Goal: Task Accomplishment & Management: Complete application form

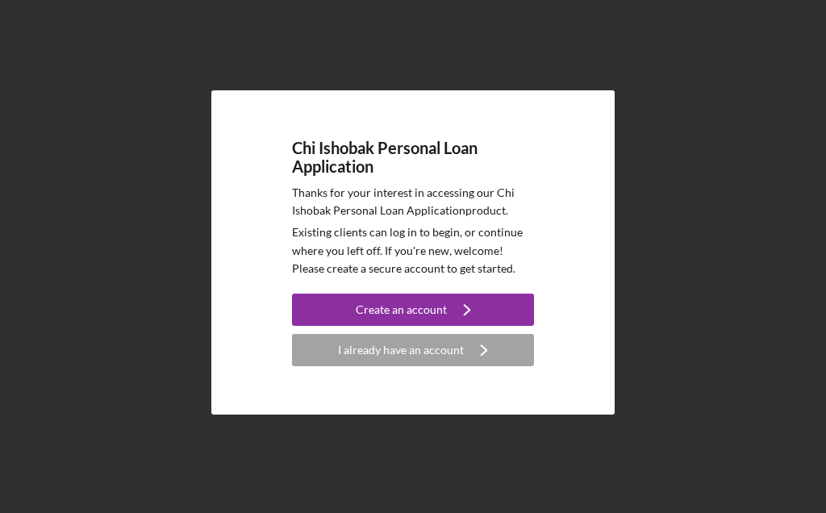
click at [392, 317] on div "Create an account" at bounding box center [401, 310] width 91 height 32
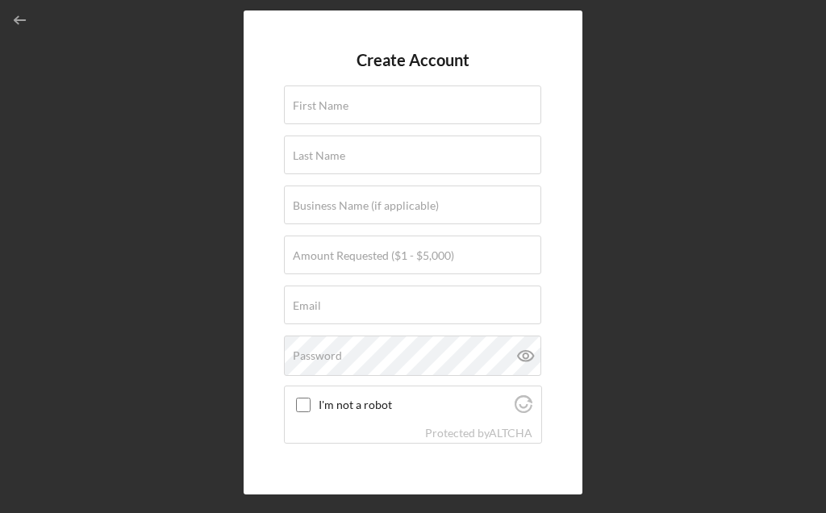
click at [308, 106] on label "First Name" at bounding box center [321, 105] width 56 height 13
click at [308, 106] on input "First Name" at bounding box center [412, 104] width 257 height 39
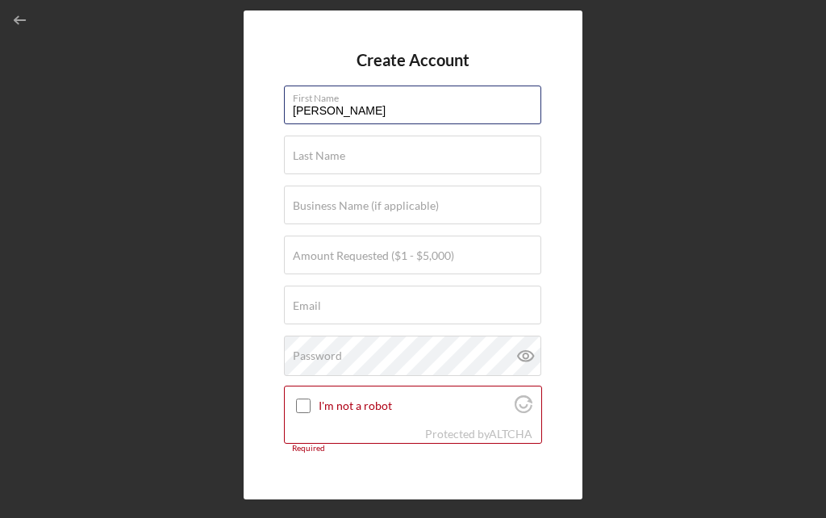
type input "[PERSON_NAME]"
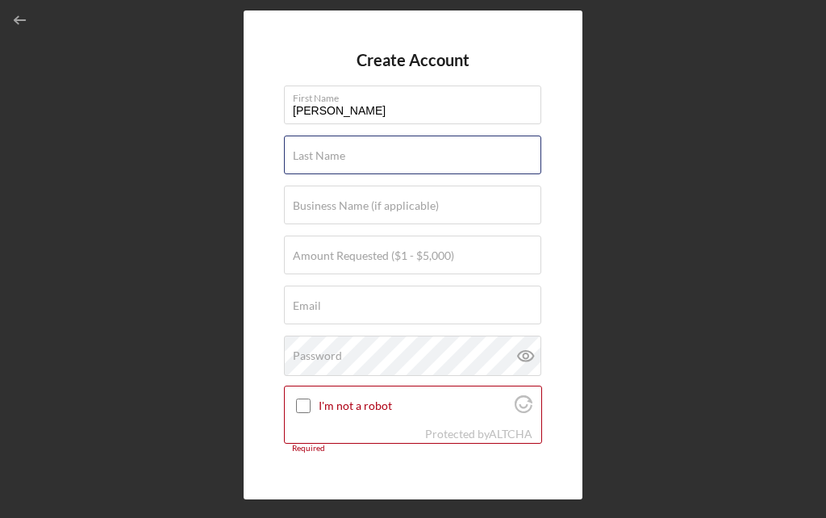
click at [360, 152] on div "Last Name Required" at bounding box center [413, 156] width 258 height 40
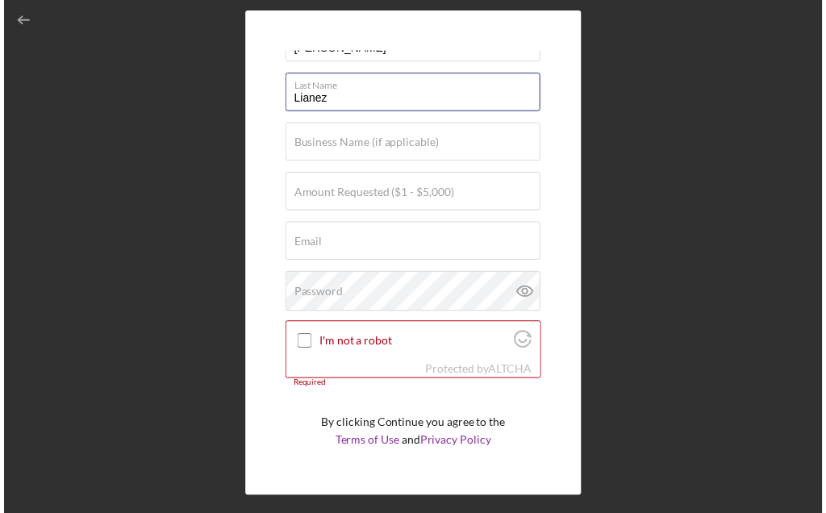
scroll to position [98, 0]
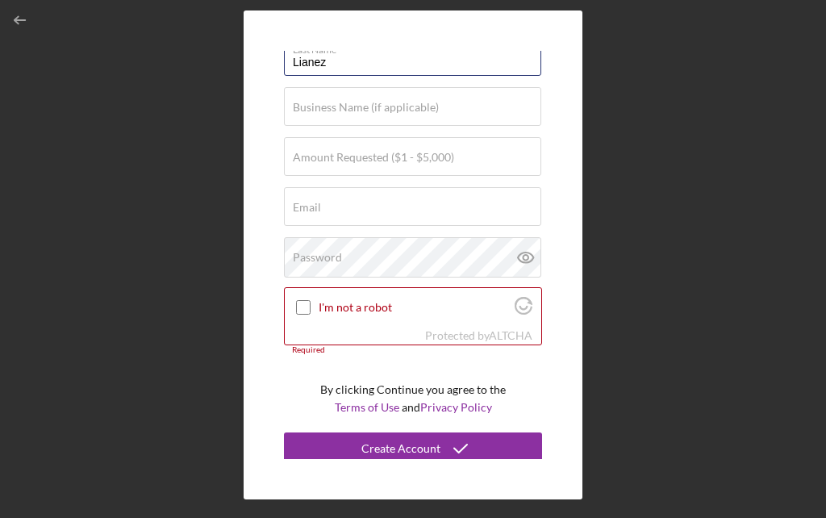
type input "Lianez"
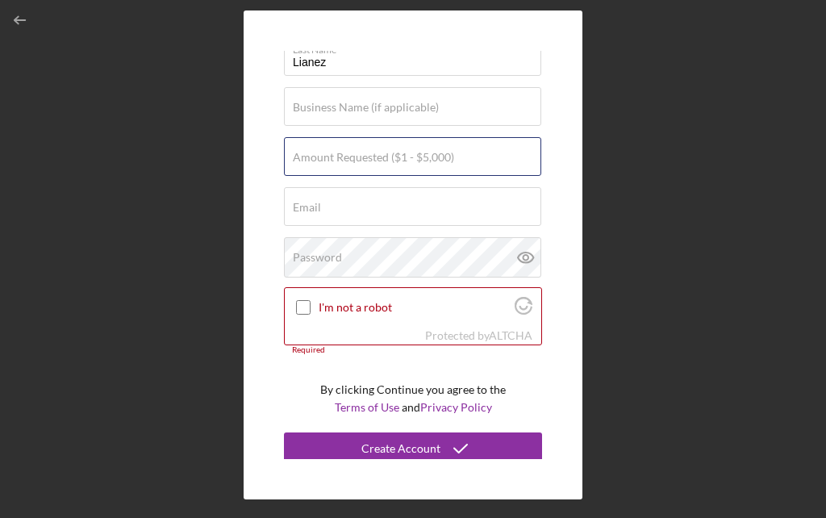
click at [461, 151] on div "Amount Requested ($1 - $5,000)" at bounding box center [413, 157] width 258 height 40
type input "$5,000"
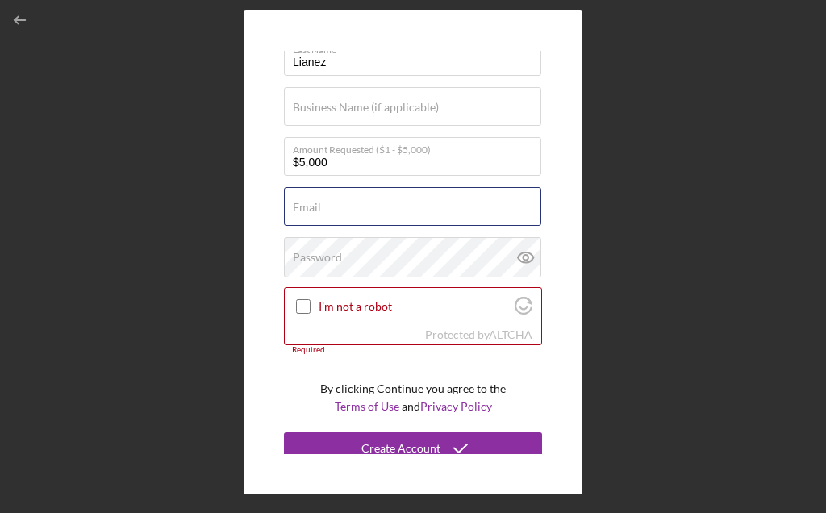
click at [365, 206] on div "Email Required" at bounding box center [413, 207] width 258 height 40
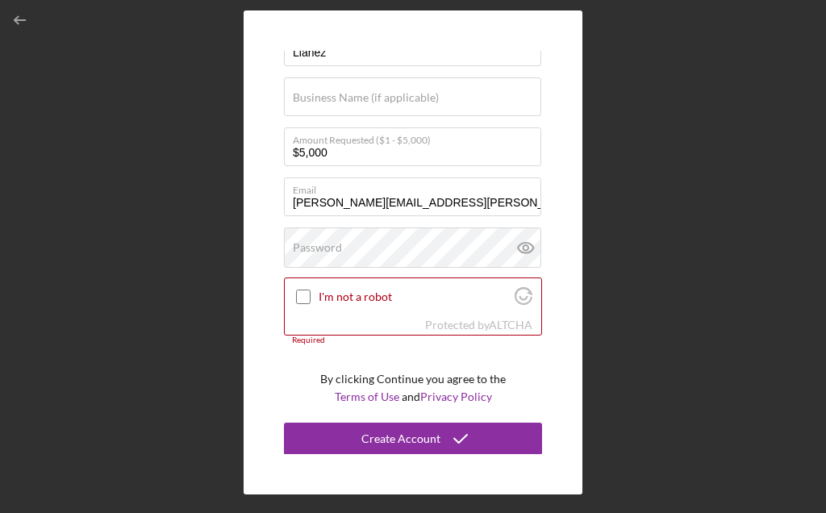
scroll to position [107, 0]
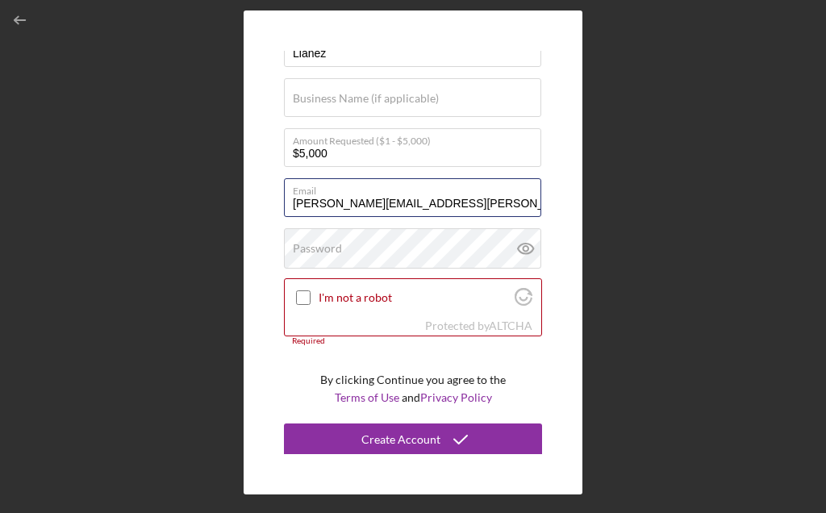
type input "[PERSON_NAME][EMAIL_ADDRESS][PERSON_NAME][DOMAIN_NAME]"
click at [310, 303] on input "I'm not a robot" at bounding box center [303, 297] width 15 height 15
checkbox input "true"
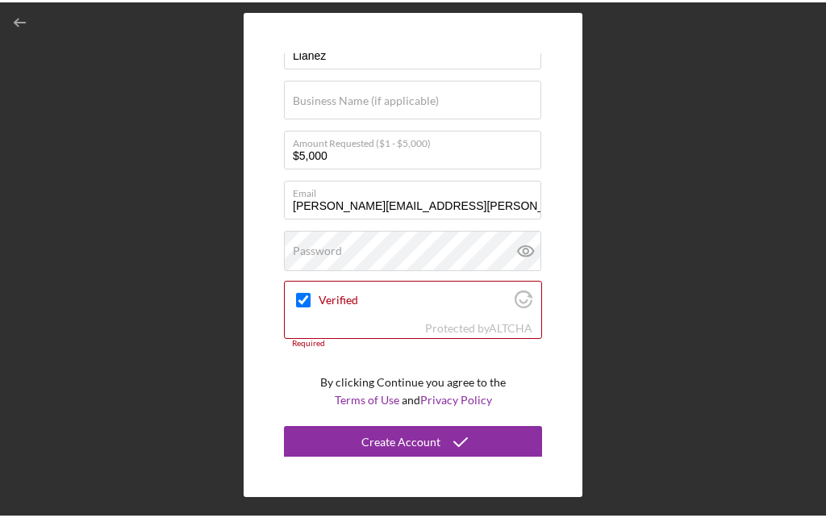
scroll to position [98, 0]
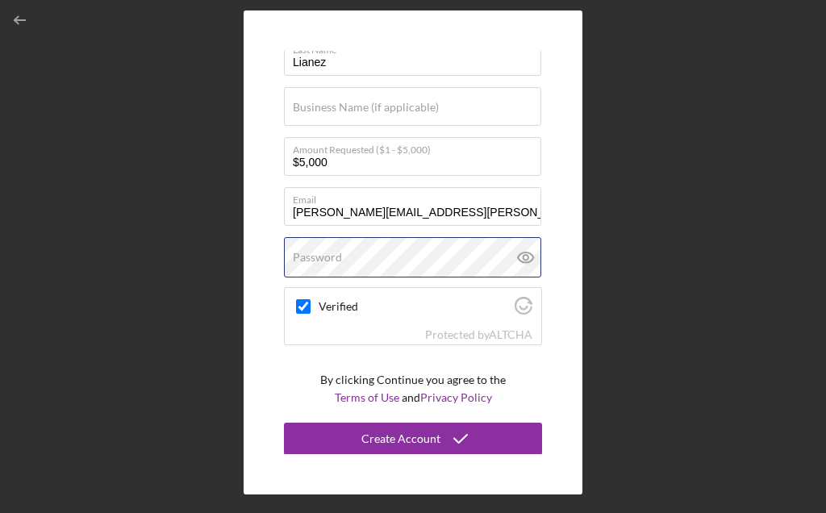
click at [380, 254] on div "Password" at bounding box center [413, 257] width 258 height 40
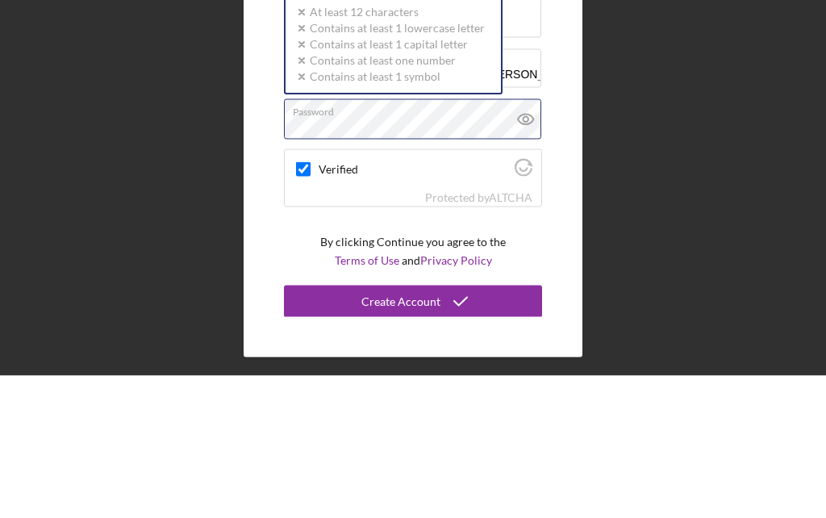
scroll to position [94, 0]
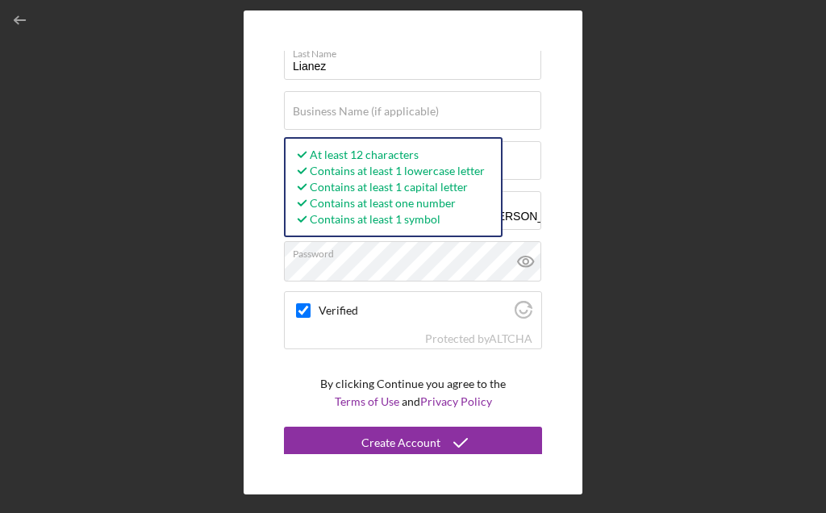
click at [441, 440] on icon "submit" at bounding box center [460, 443] width 40 height 40
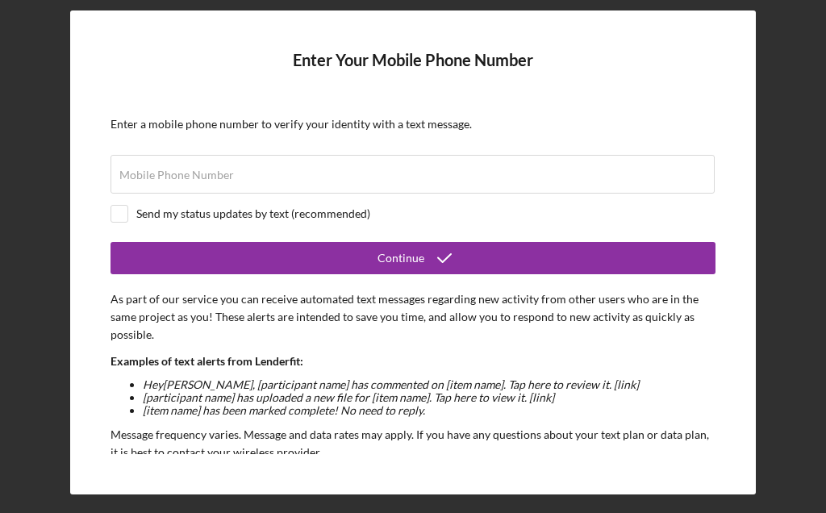
click at [165, 174] on label "Mobile Phone Number" at bounding box center [176, 175] width 115 height 13
click at [165, 174] on input "Mobile Phone Number" at bounding box center [412, 174] width 604 height 39
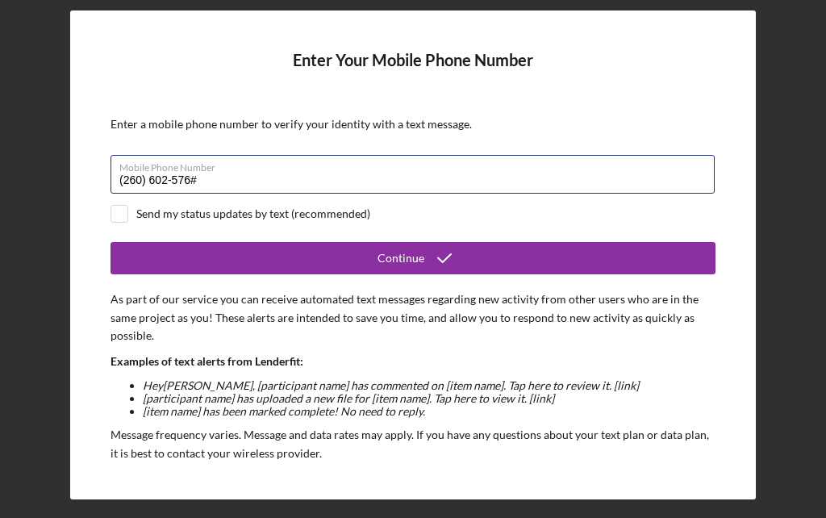
type input "[PHONE_NUMBER]"
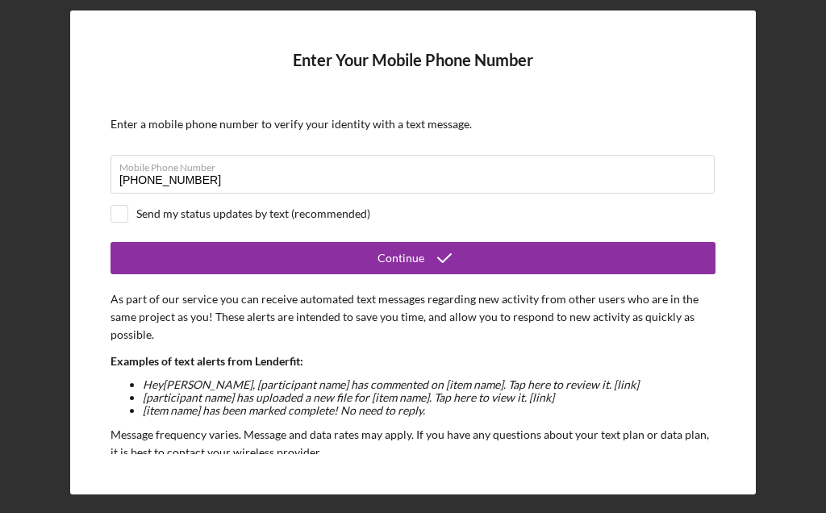
click at [125, 213] on input "checkbox" at bounding box center [119, 214] width 16 height 16
checkbox input "true"
click at [176, 265] on button "Continue" at bounding box center [412, 258] width 605 height 32
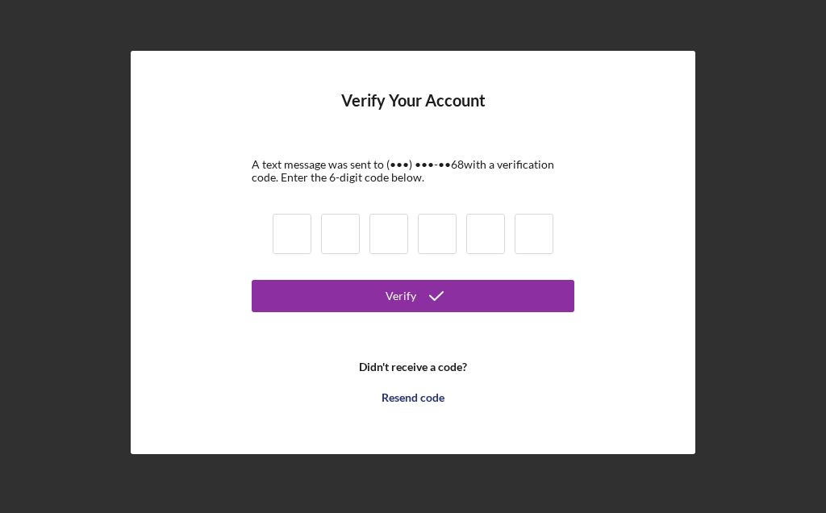
click at [303, 236] on input at bounding box center [292, 234] width 39 height 40
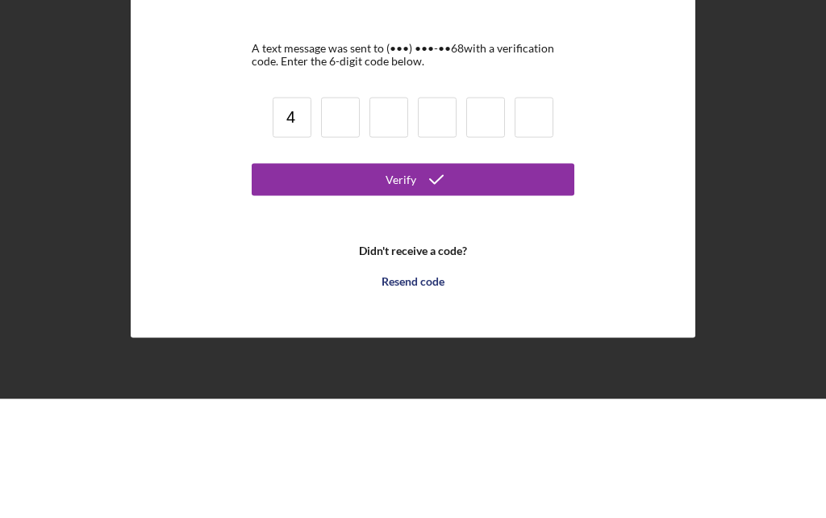
type input "4"
type input "3"
type input "1"
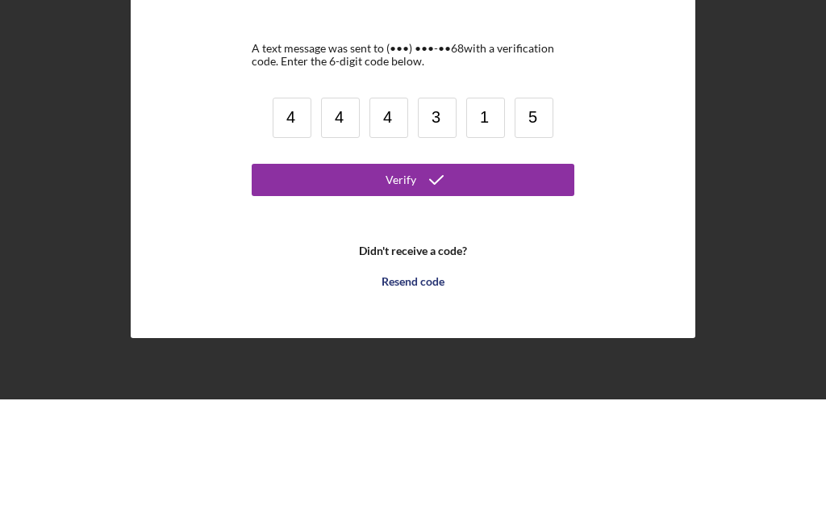
type input "5"
click at [421, 278] on icon "submit" at bounding box center [436, 298] width 40 height 40
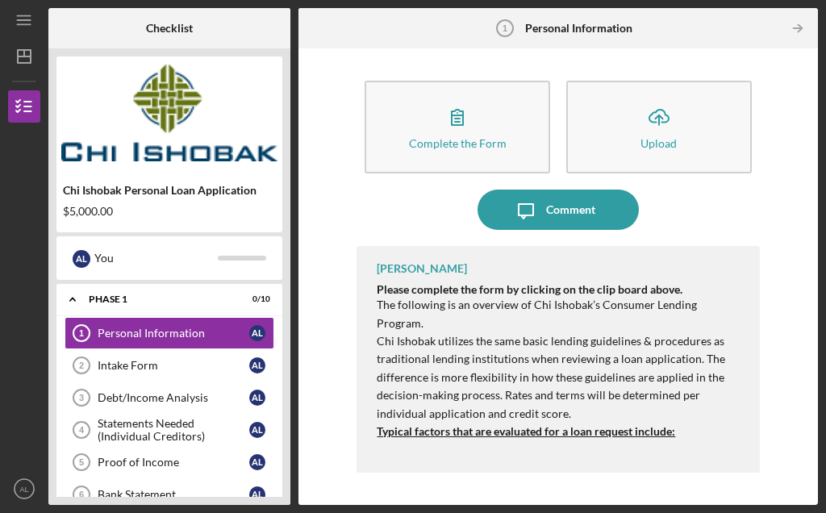
click at [75, 265] on div "A L" at bounding box center [82, 259] width 18 height 18
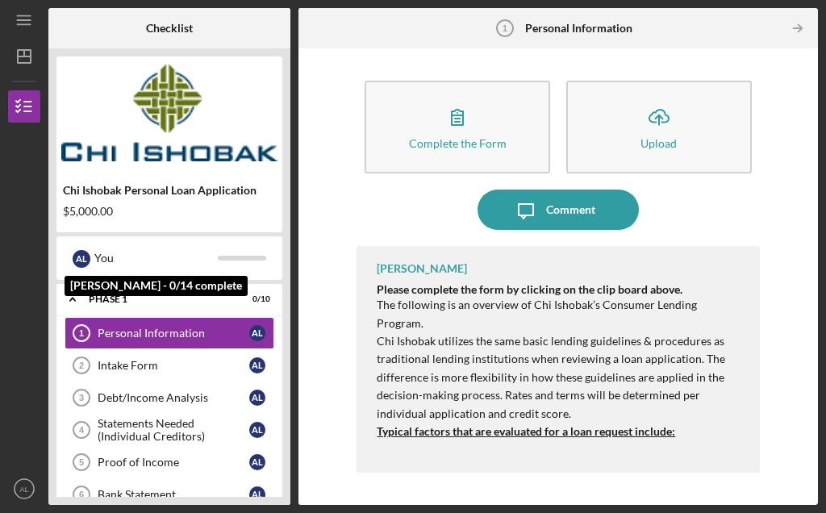
click at [108, 225] on div "Chi Ishobak Personal Loan Application $5,000.00" at bounding box center [169, 144] width 226 height 176
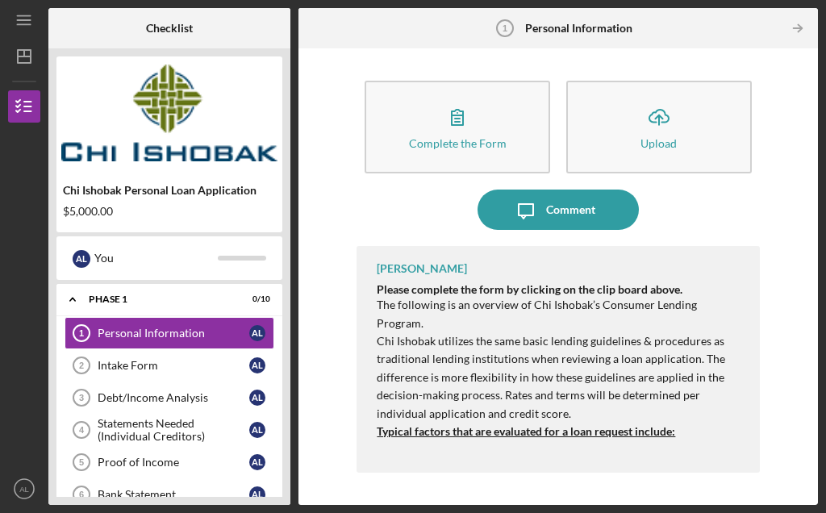
click at [431, 112] on button "Complete the Form Form" at bounding box center [458, 127] width 186 height 93
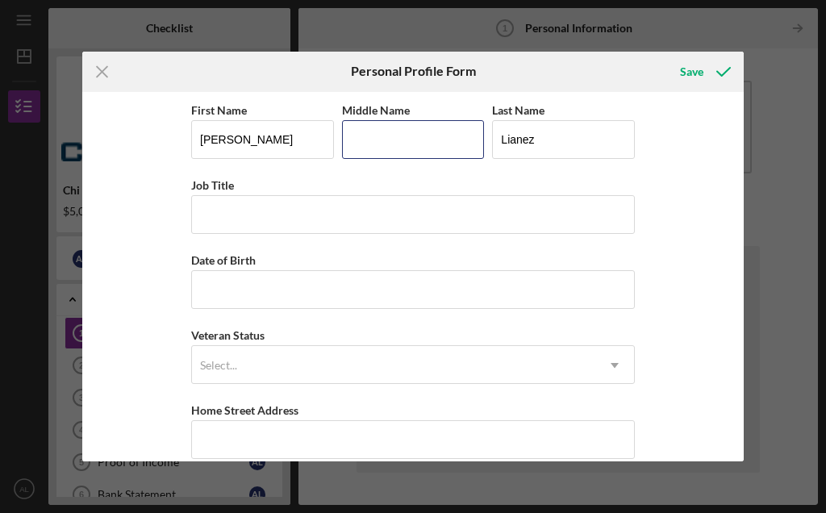
click at [392, 131] on input "Middle Name" at bounding box center [413, 139] width 143 height 39
type input "M"
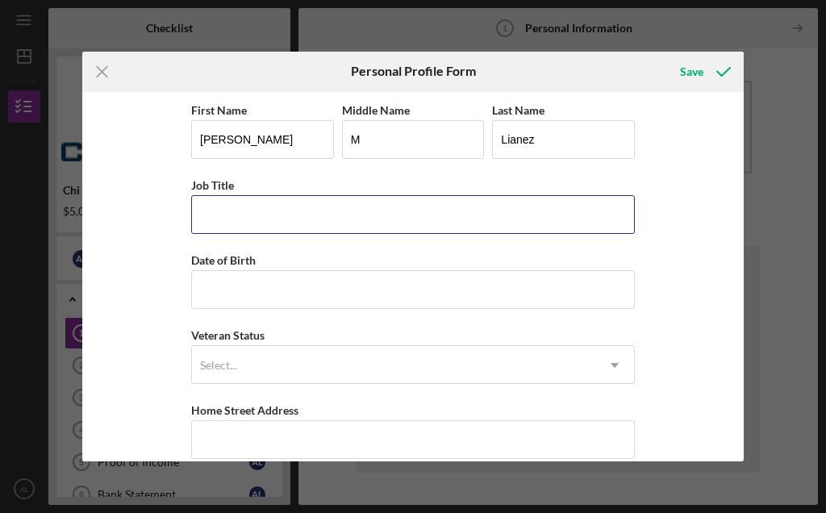
click at [206, 219] on input "Job Title" at bounding box center [413, 214] width 444 height 39
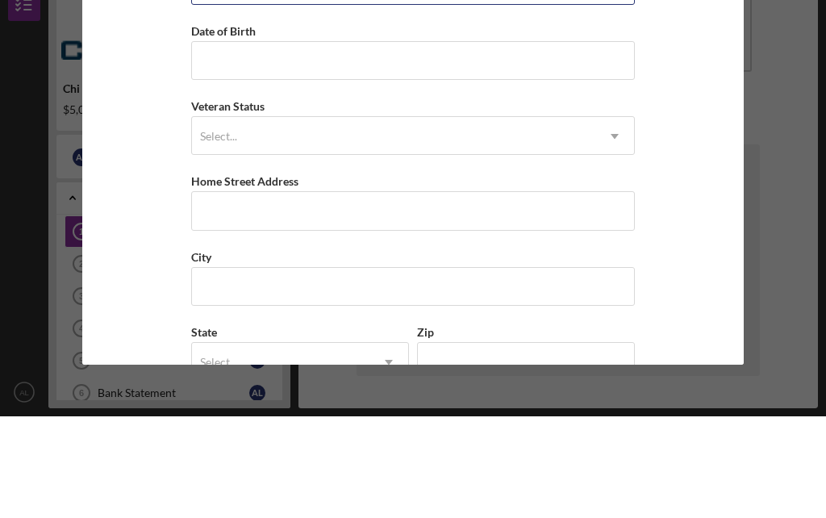
scroll to position [134, 0]
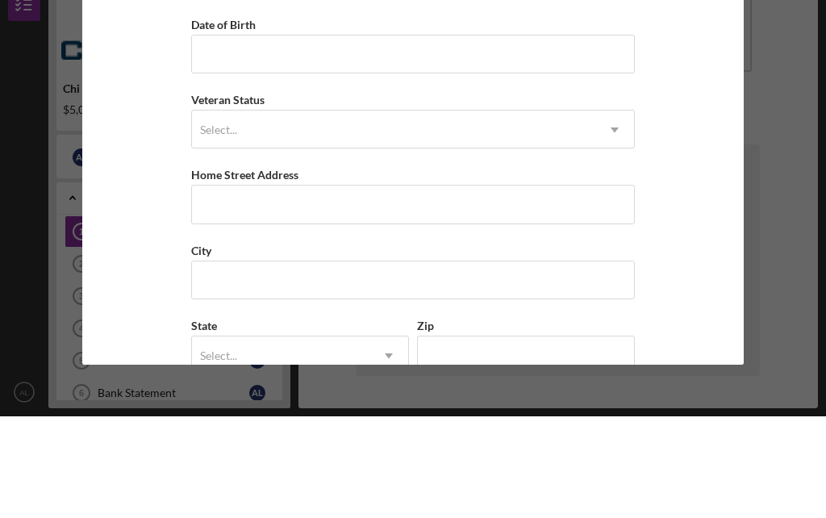
type input "Clerical Medical Assistant"
click at [198, 136] on input "Date of Birth" at bounding box center [413, 155] width 444 height 39
type input "[DATE]"
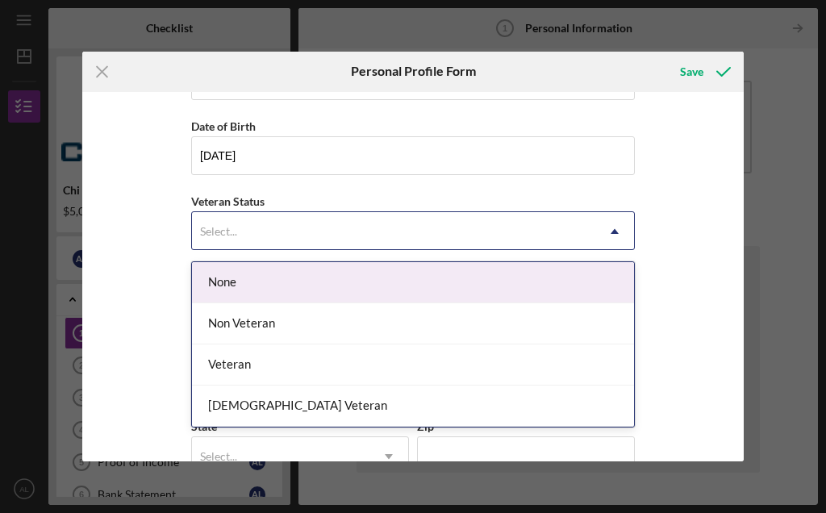
click at [258, 277] on div "None" at bounding box center [413, 282] width 442 height 41
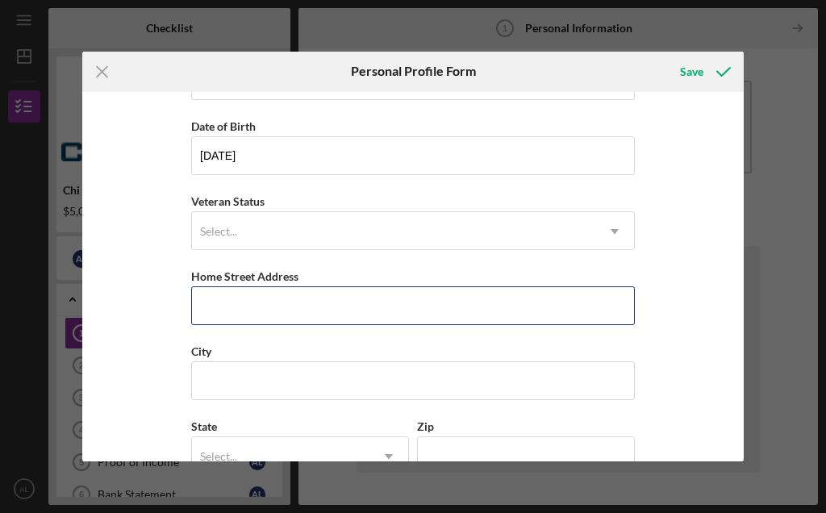
click at [278, 306] on input "Home Street Address" at bounding box center [413, 305] width 444 height 39
type input "23779 Peppermint Place"
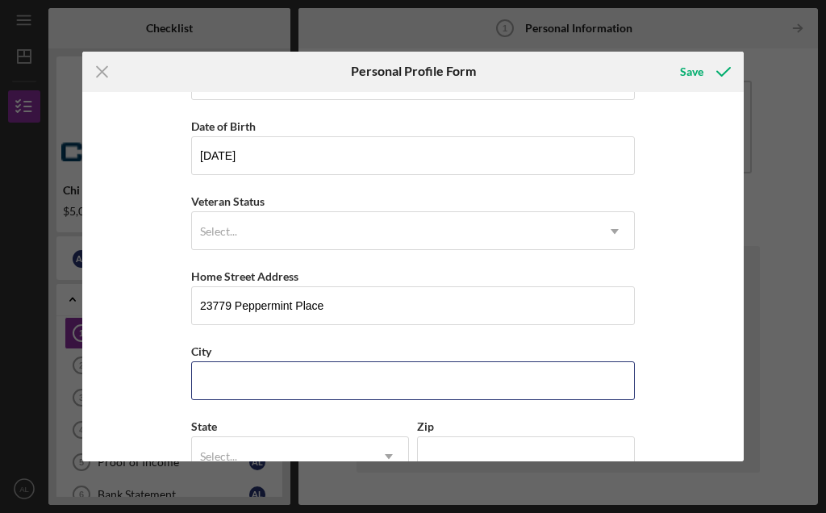
click at [208, 376] on input "City" at bounding box center [413, 380] width 444 height 39
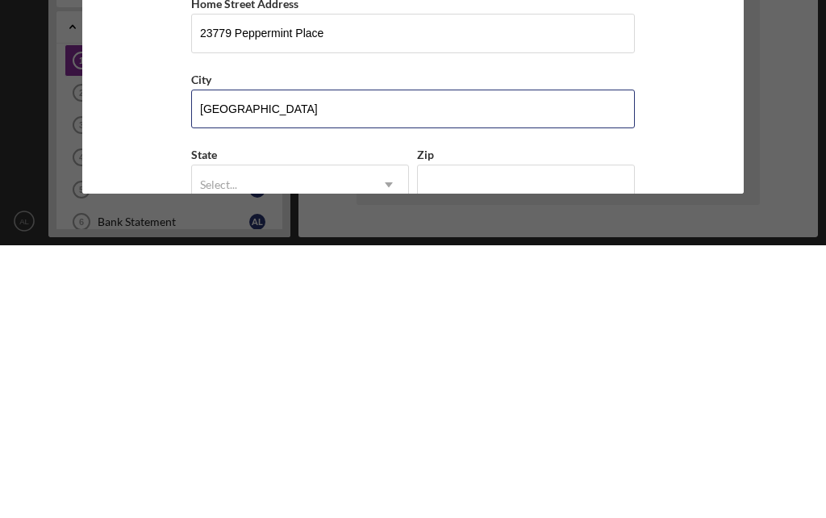
scroll to position [183, 0]
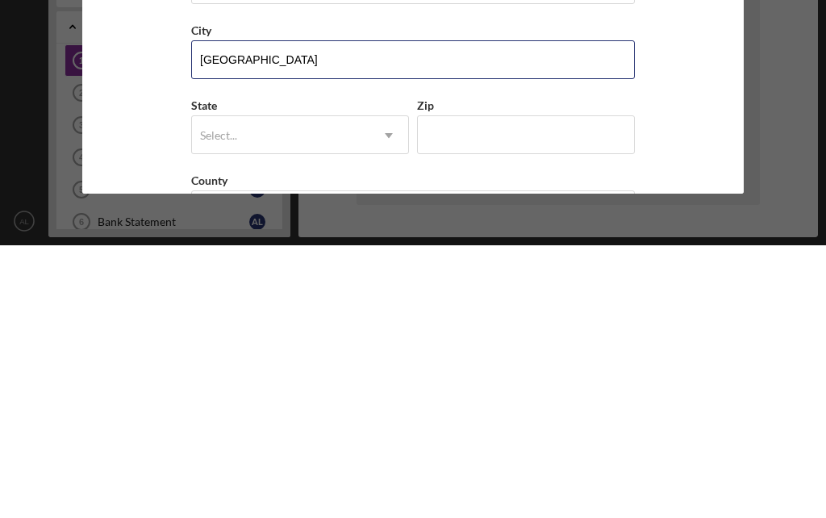
type input "[GEOGRAPHIC_DATA]"
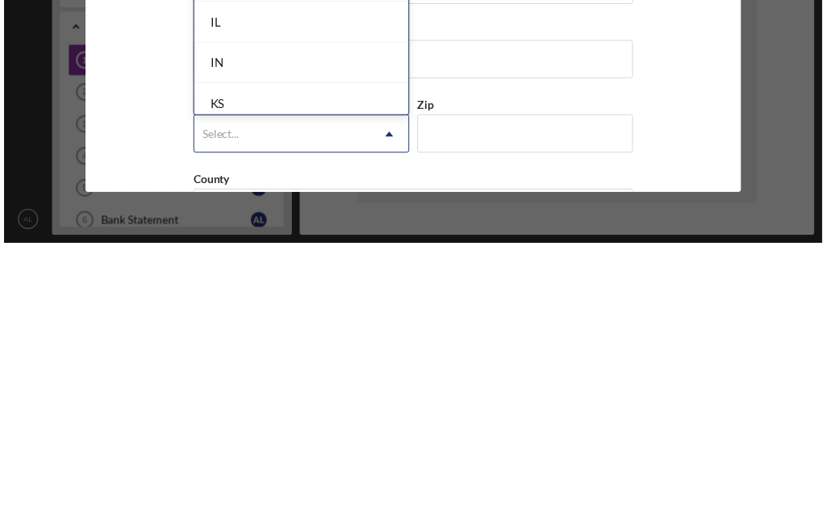
scroll to position [821, 0]
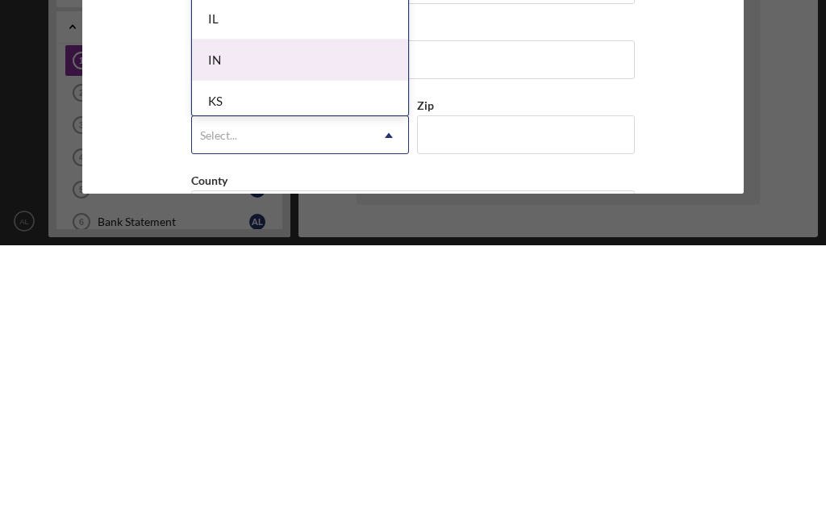
click at [310, 312] on div "IN" at bounding box center [300, 332] width 216 height 41
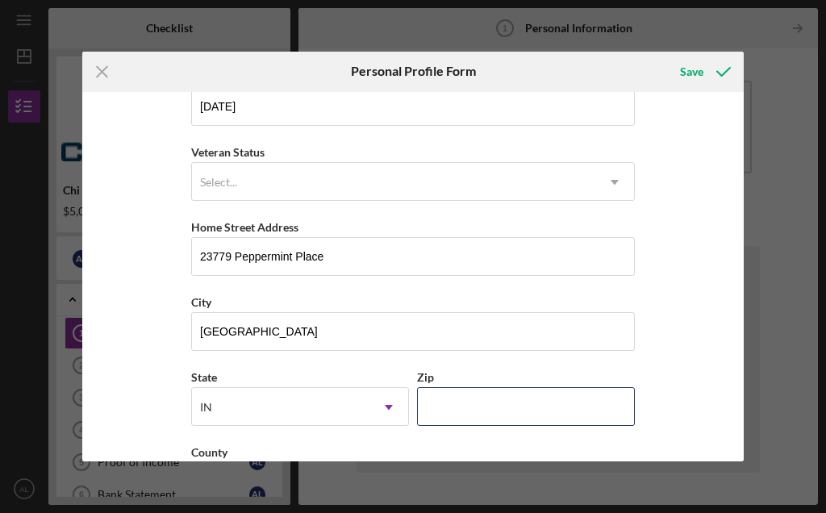
click at [469, 409] on input "Zip" at bounding box center [526, 406] width 218 height 39
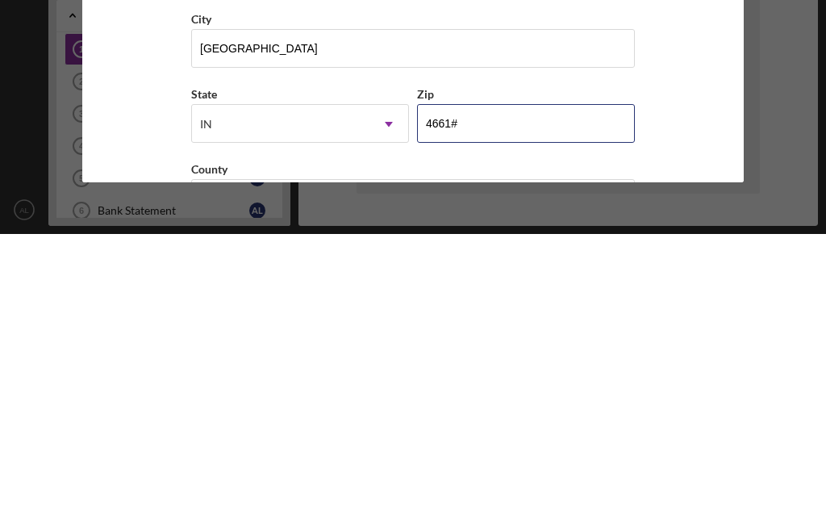
type input "46614"
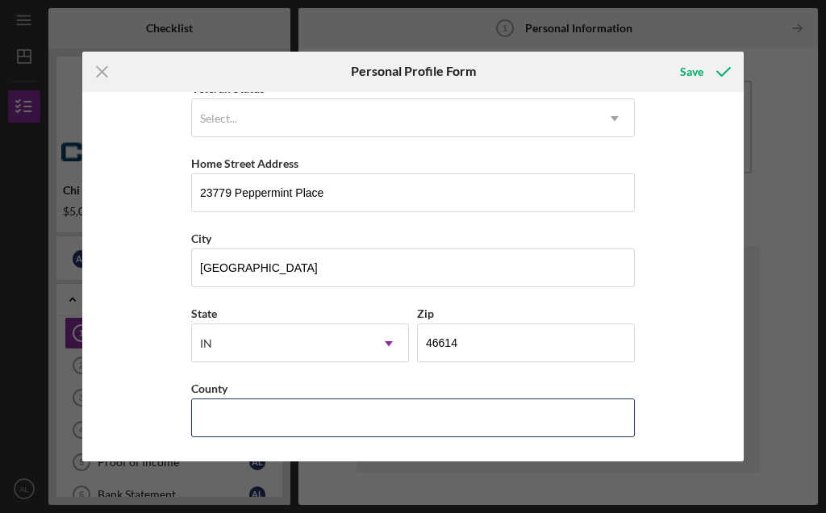
click at [218, 419] on input "County" at bounding box center [413, 417] width 444 height 39
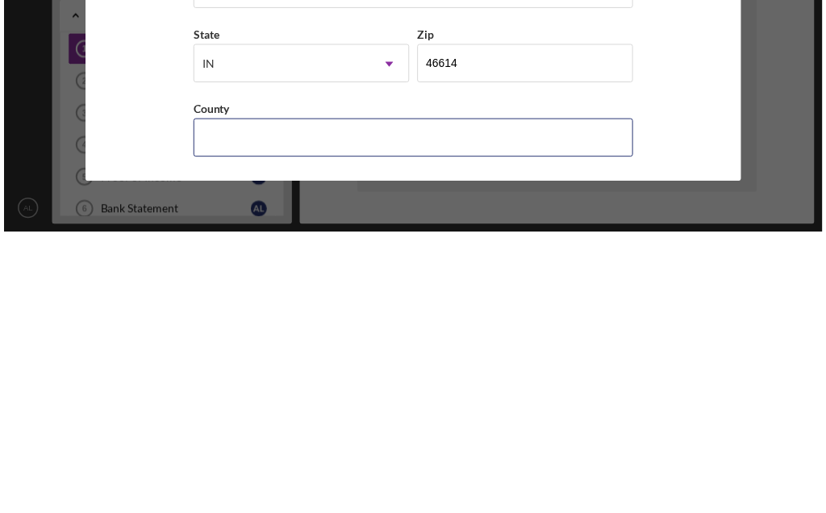
scroll to position [253, 0]
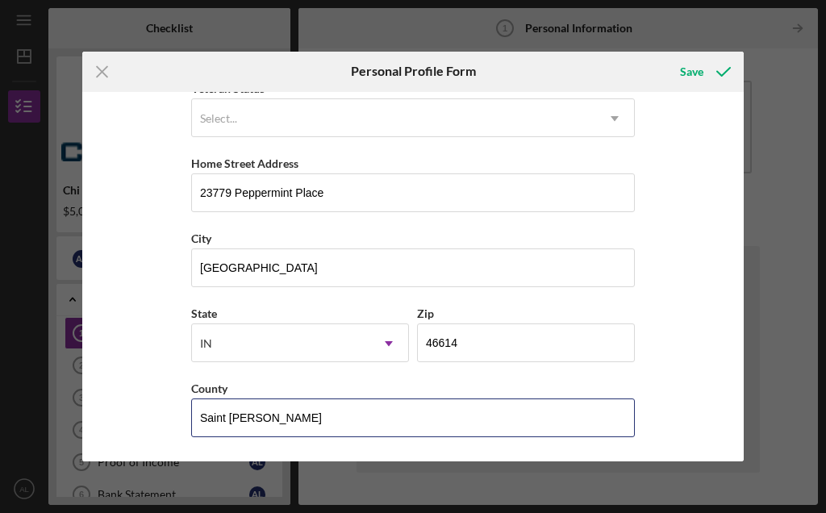
type input "Saint [PERSON_NAME]"
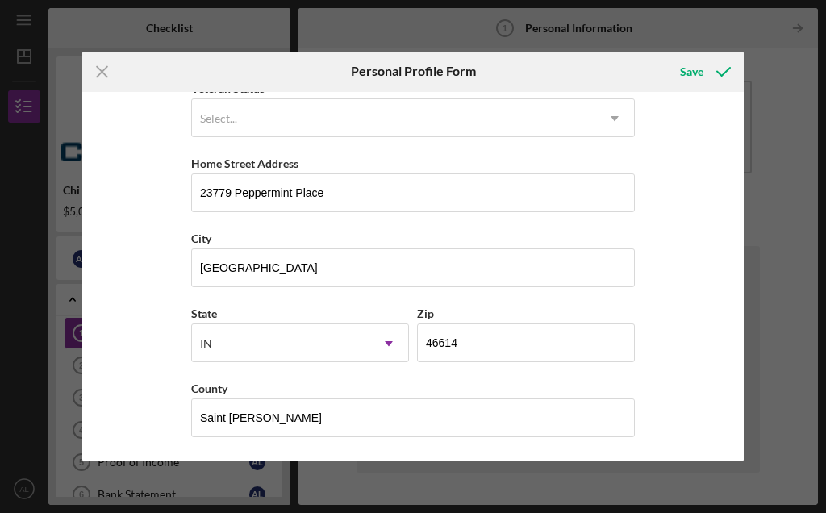
click at [694, 72] on div "Save" at bounding box center [691, 72] width 23 height 32
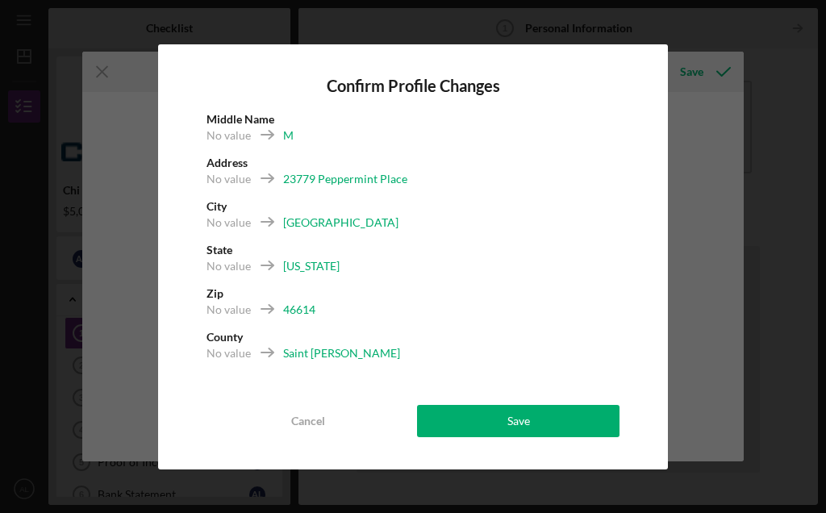
click at [540, 416] on button "Save" at bounding box center [518, 421] width 202 height 32
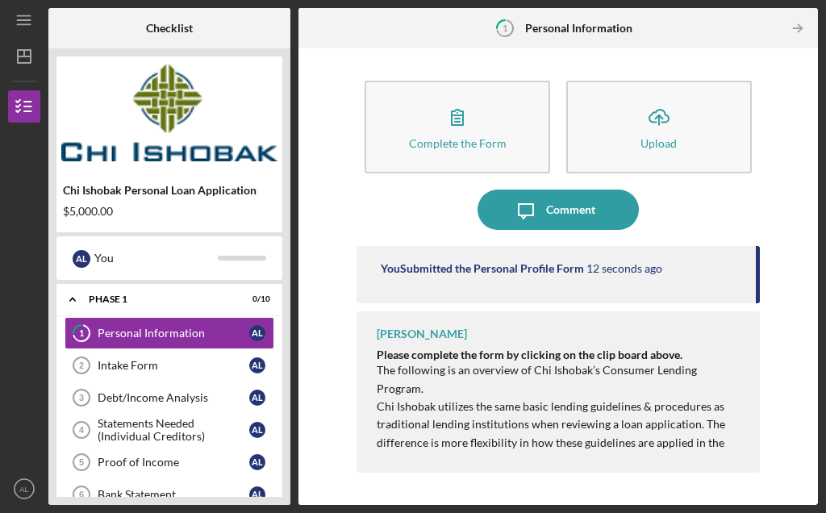
click at [114, 369] on div "Intake Form" at bounding box center [174, 365] width 152 height 13
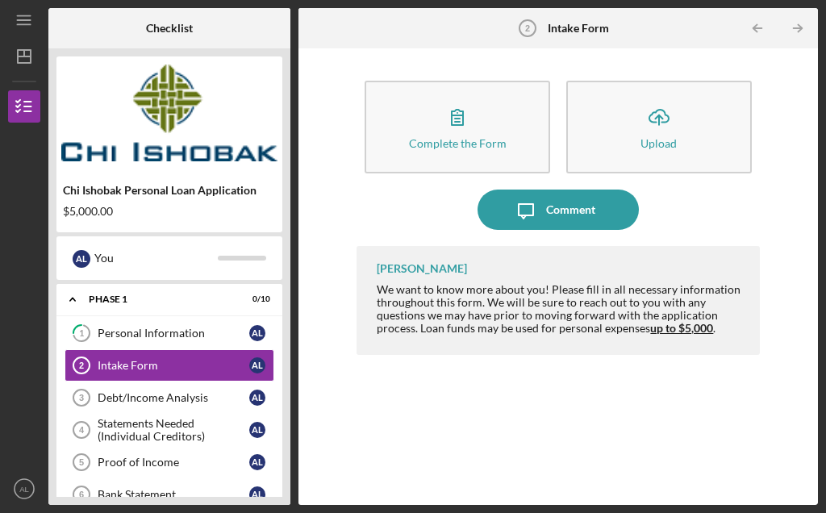
click at [130, 398] on div "Debt/Income Analysis" at bounding box center [174, 397] width 152 height 13
